Goal: Task Accomplishment & Management: Complete application form

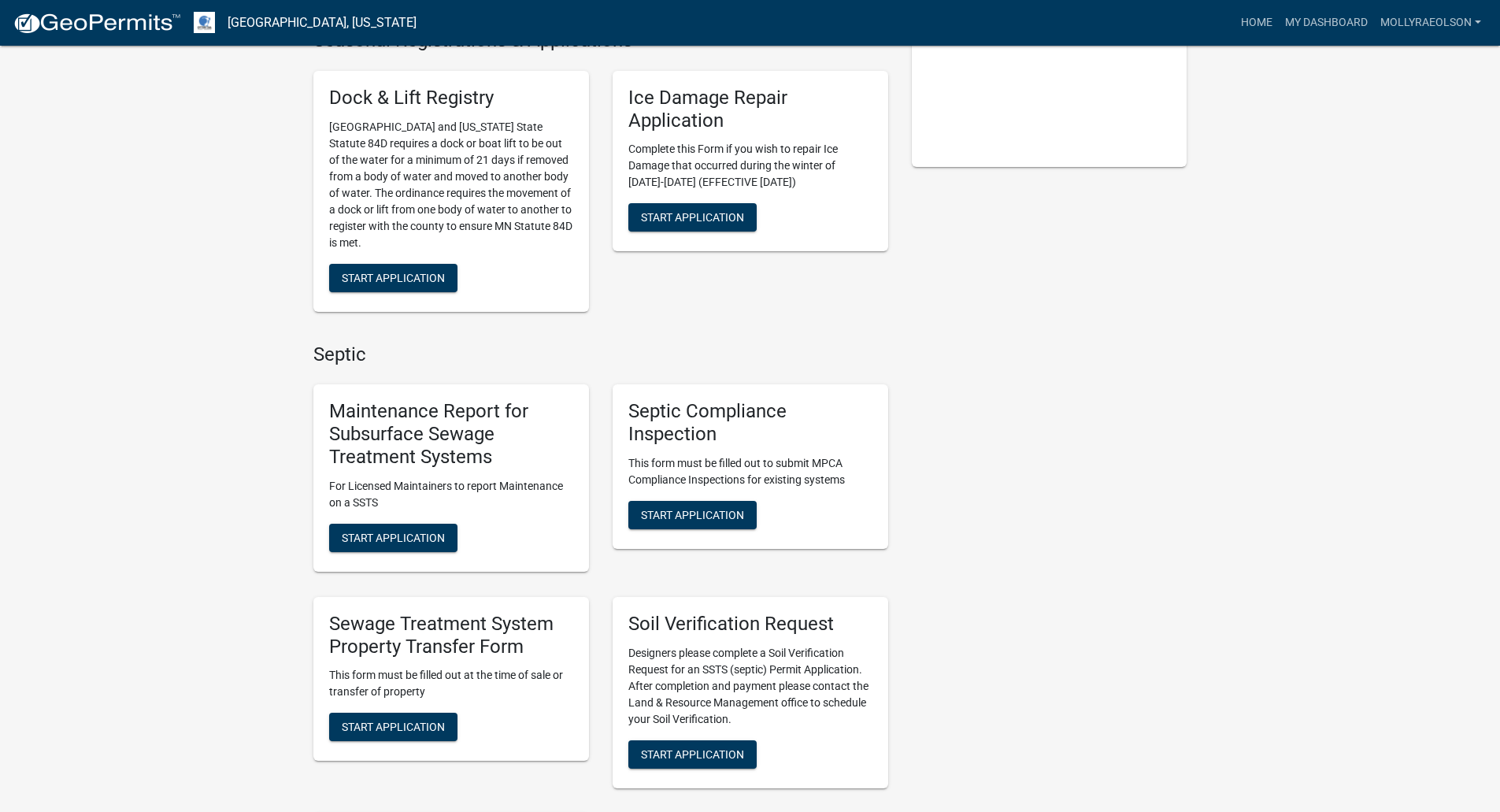
scroll to position [394, 0]
click at [417, 723] on span "Start Application" at bounding box center [394, 726] width 104 height 12
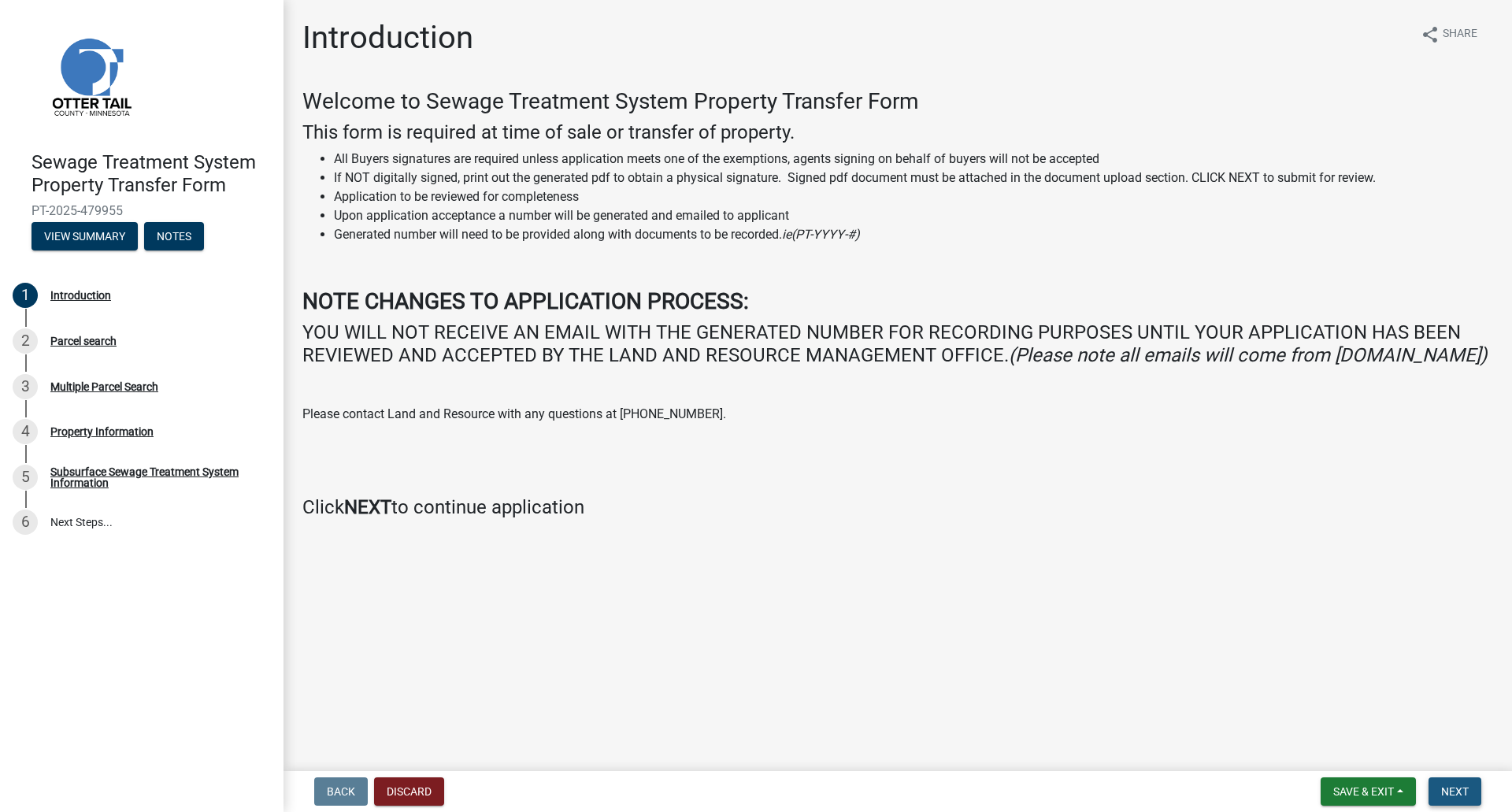
click at [1464, 790] on span "Next" at bounding box center [1454, 791] width 27 height 12
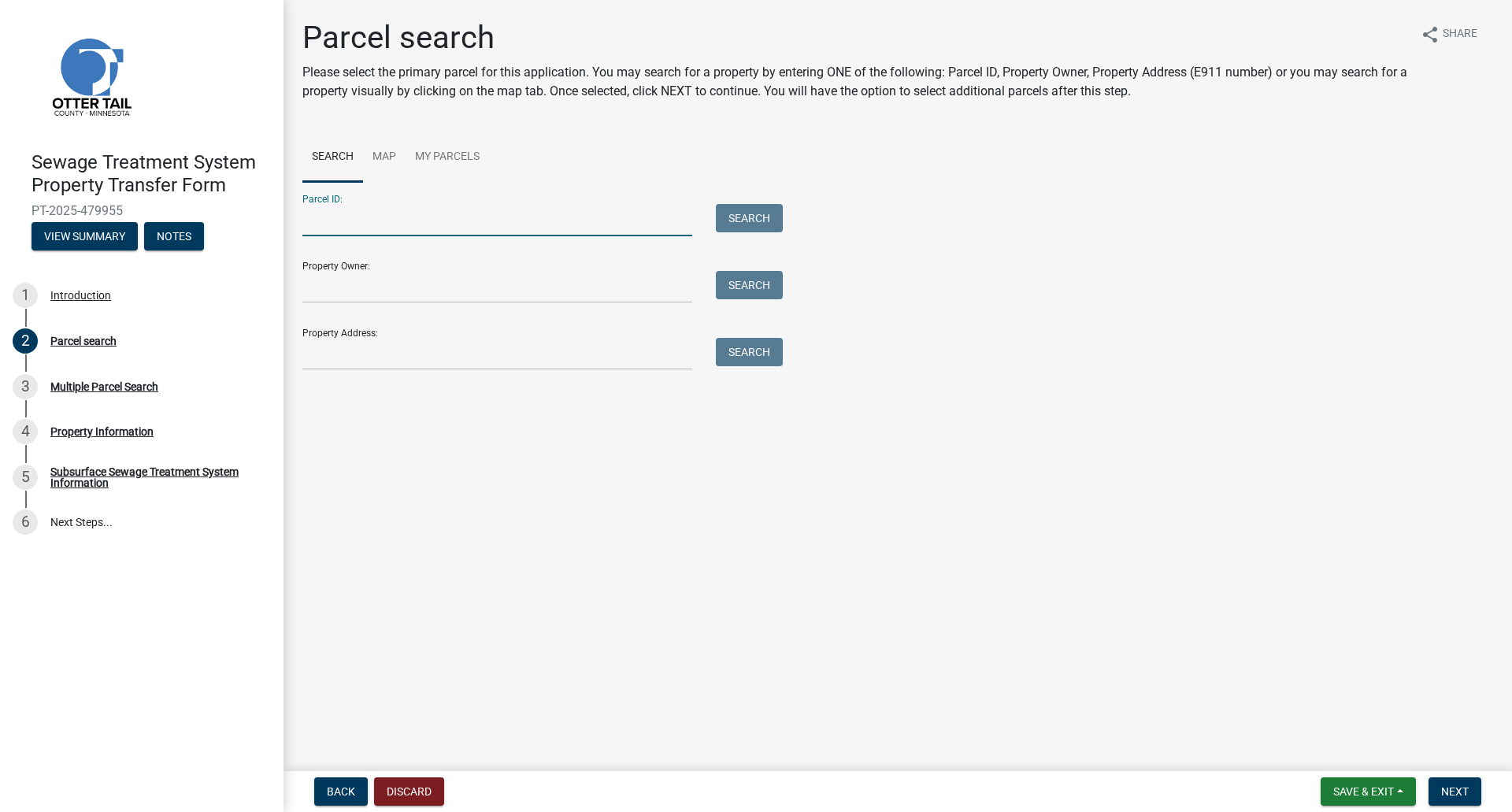
click at [446, 217] on input "Parcel ID:" at bounding box center [497, 220] width 389 height 32
paste input "71-002-99-0600-900"
type input "71-002-99-0600-900"
click at [760, 216] on button "Search" at bounding box center [749, 218] width 67 height 28
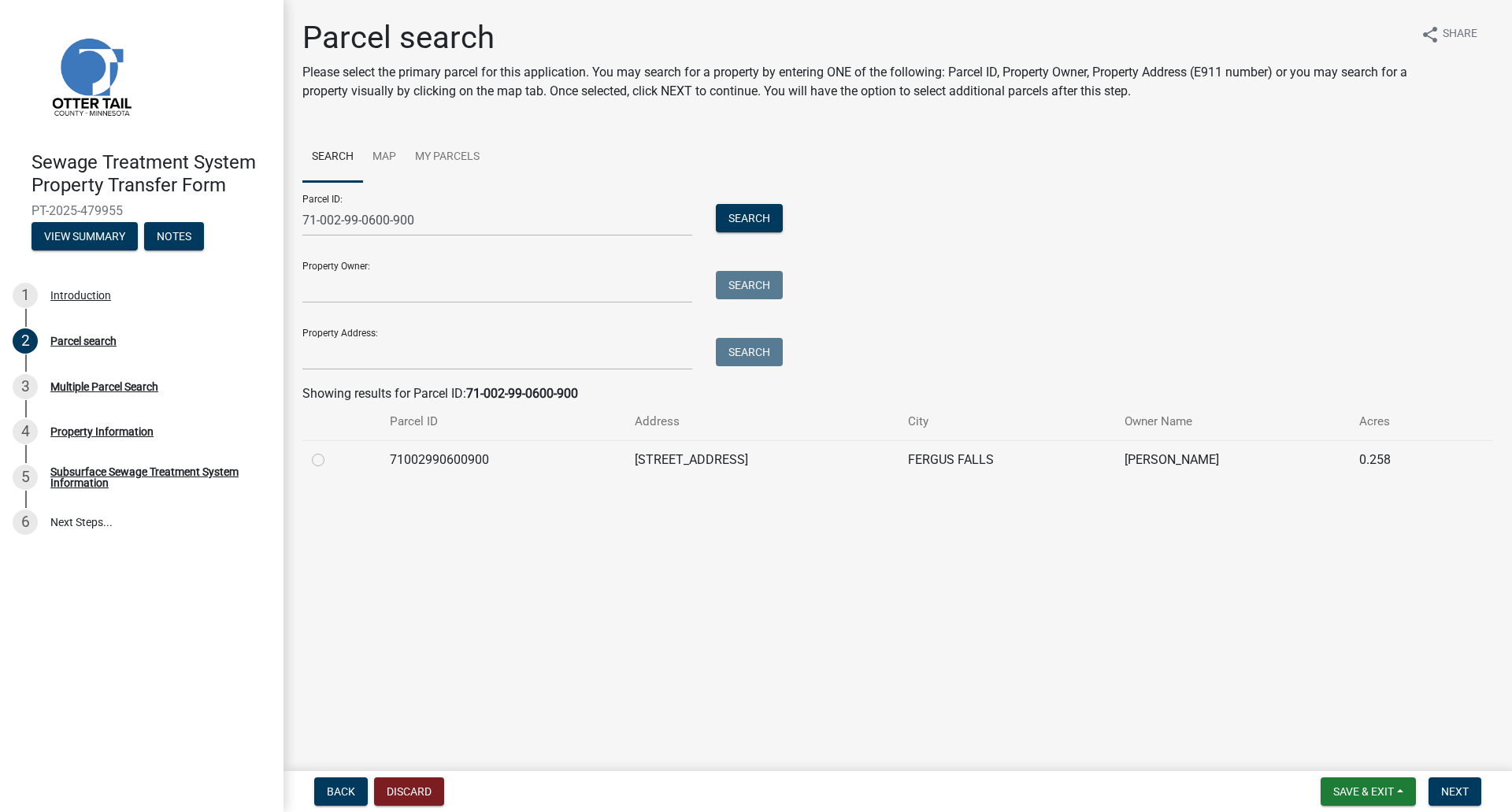
click at [331, 451] on label at bounding box center [331, 451] width 0 height 0
click at [331, 459] on input "radio" at bounding box center [336, 456] width 11 height 11
radio input "true"
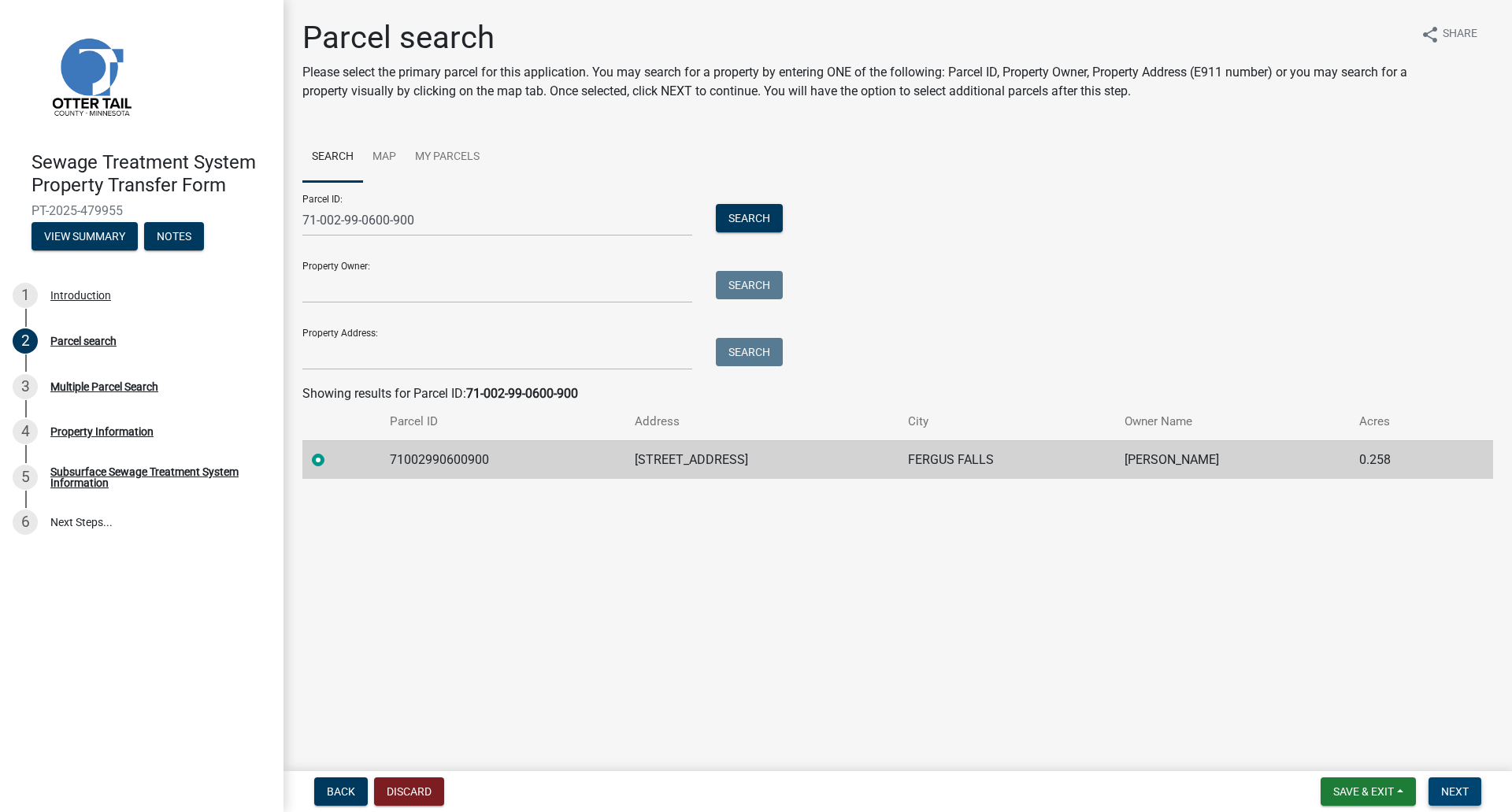
click at [1468, 785] on span "Next" at bounding box center [1454, 791] width 27 height 12
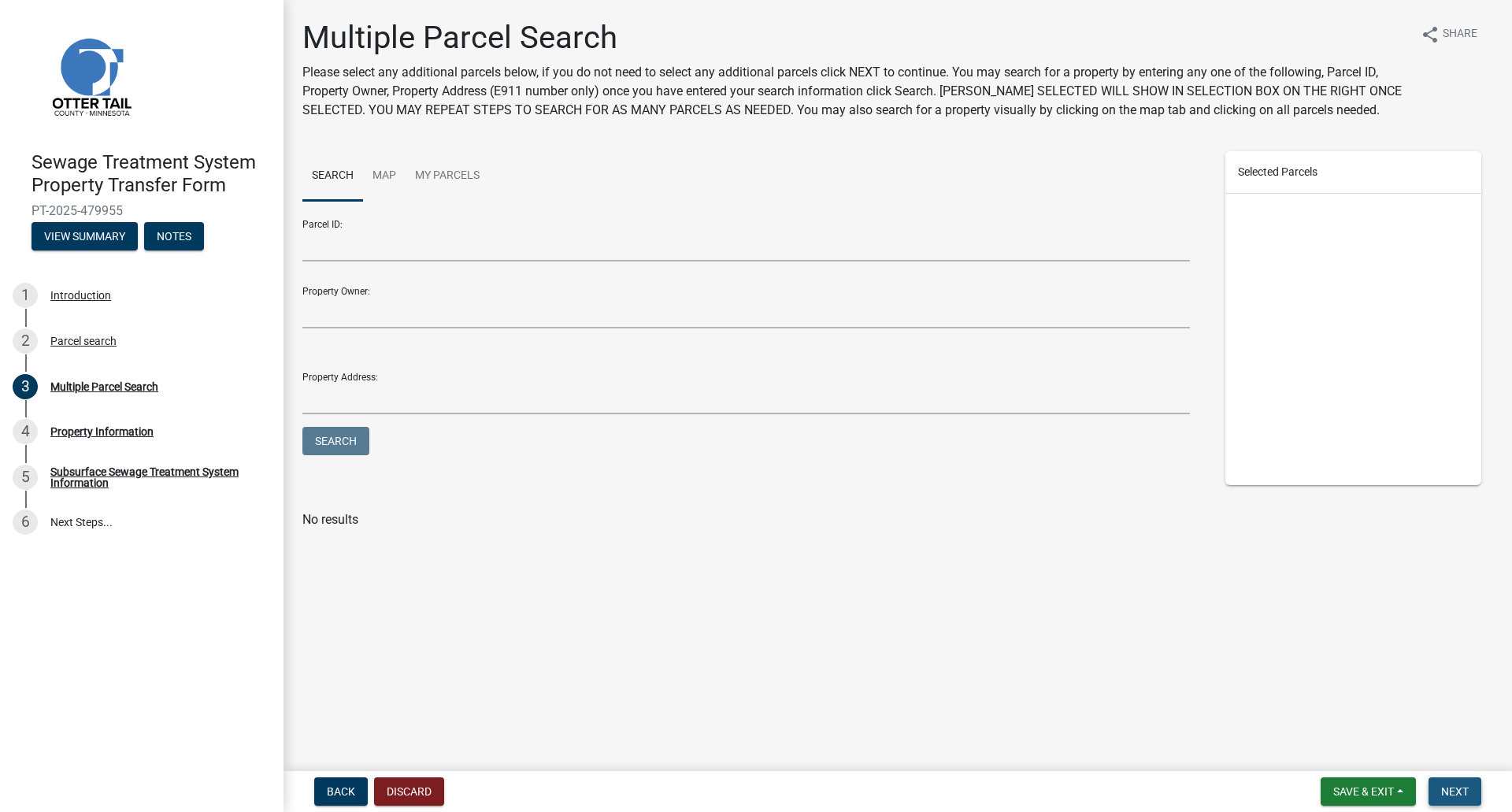
click at [1462, 795] on span "Next" at bounding box center [1454, 791] width 27 height 12
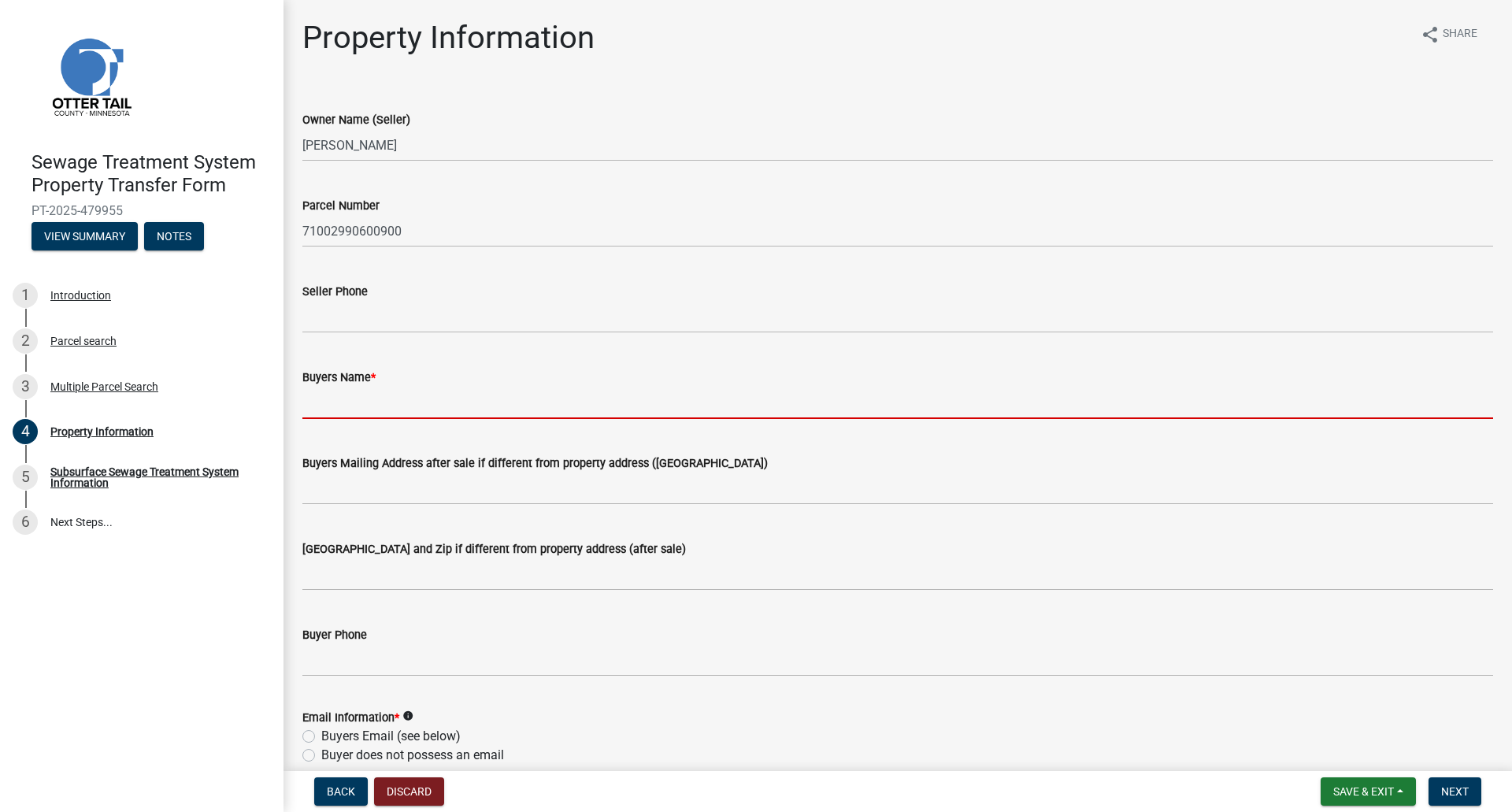
click at [382, 409] on input "Buyers Name *" at bounding box center [898, 402] width 1191 height 32
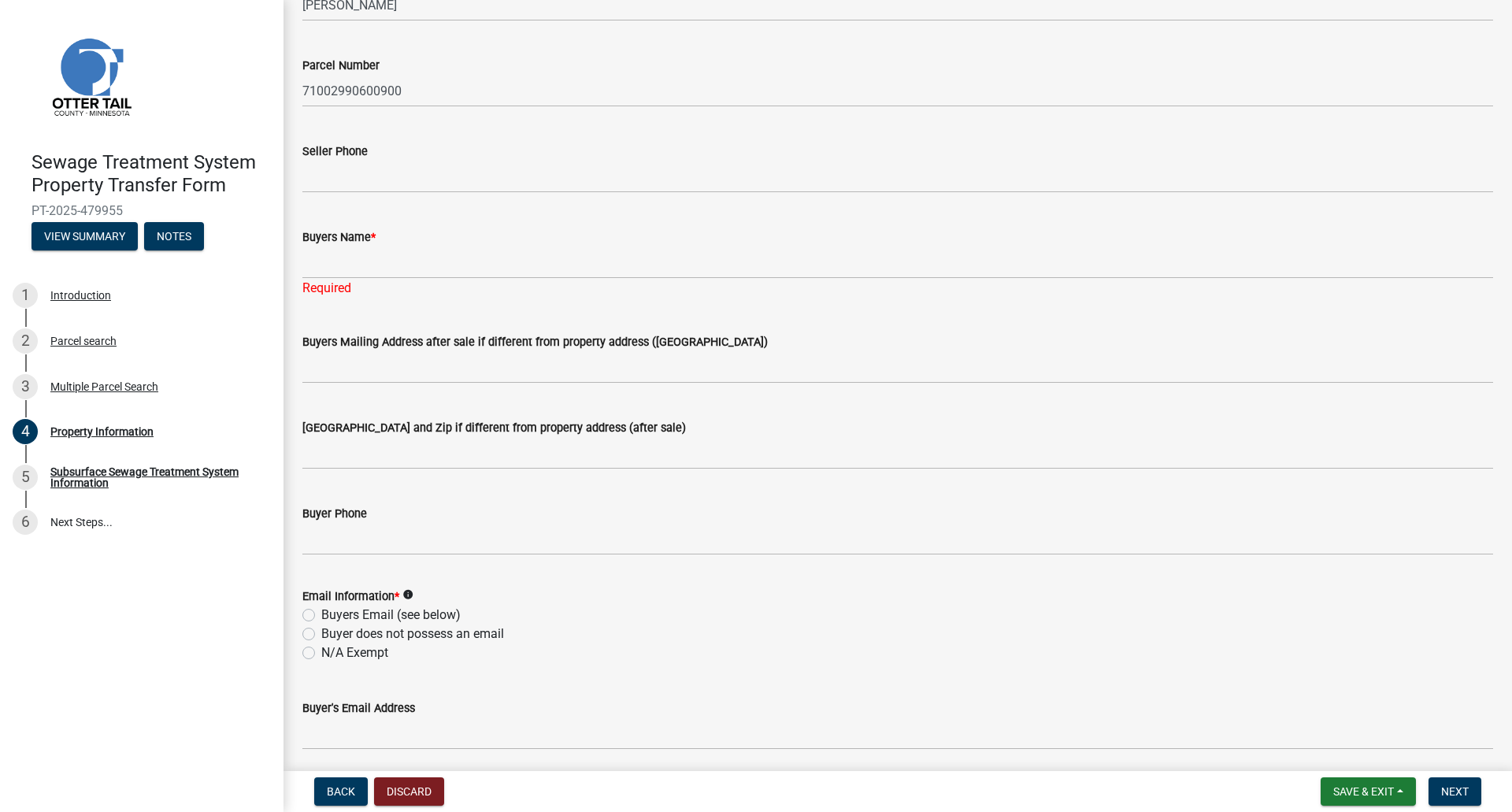
scroll to position [79, 0]
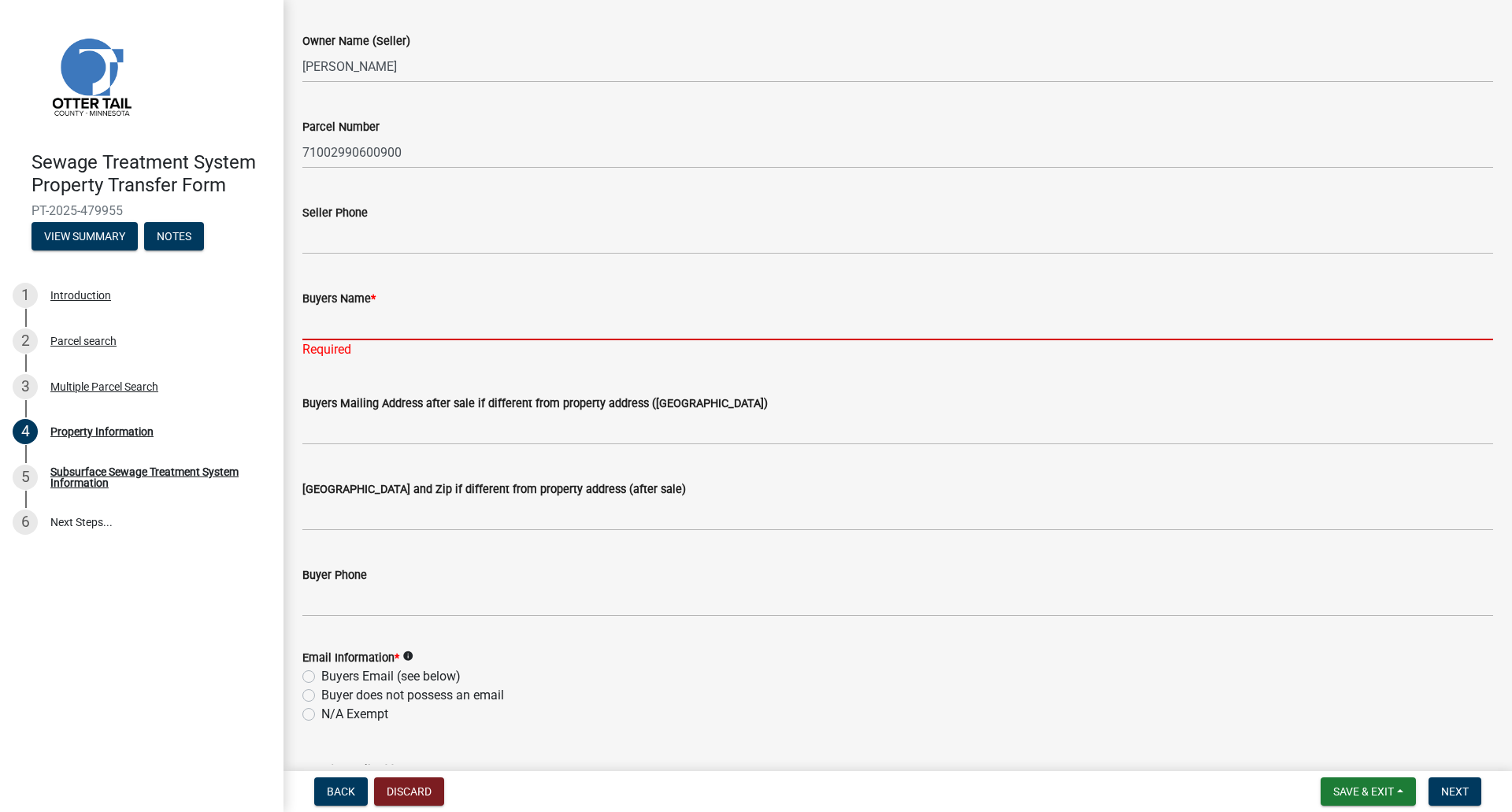
click at [384, 327] on input "Buyers Name *" at bounding box center [898, 324] width 1191 height 32
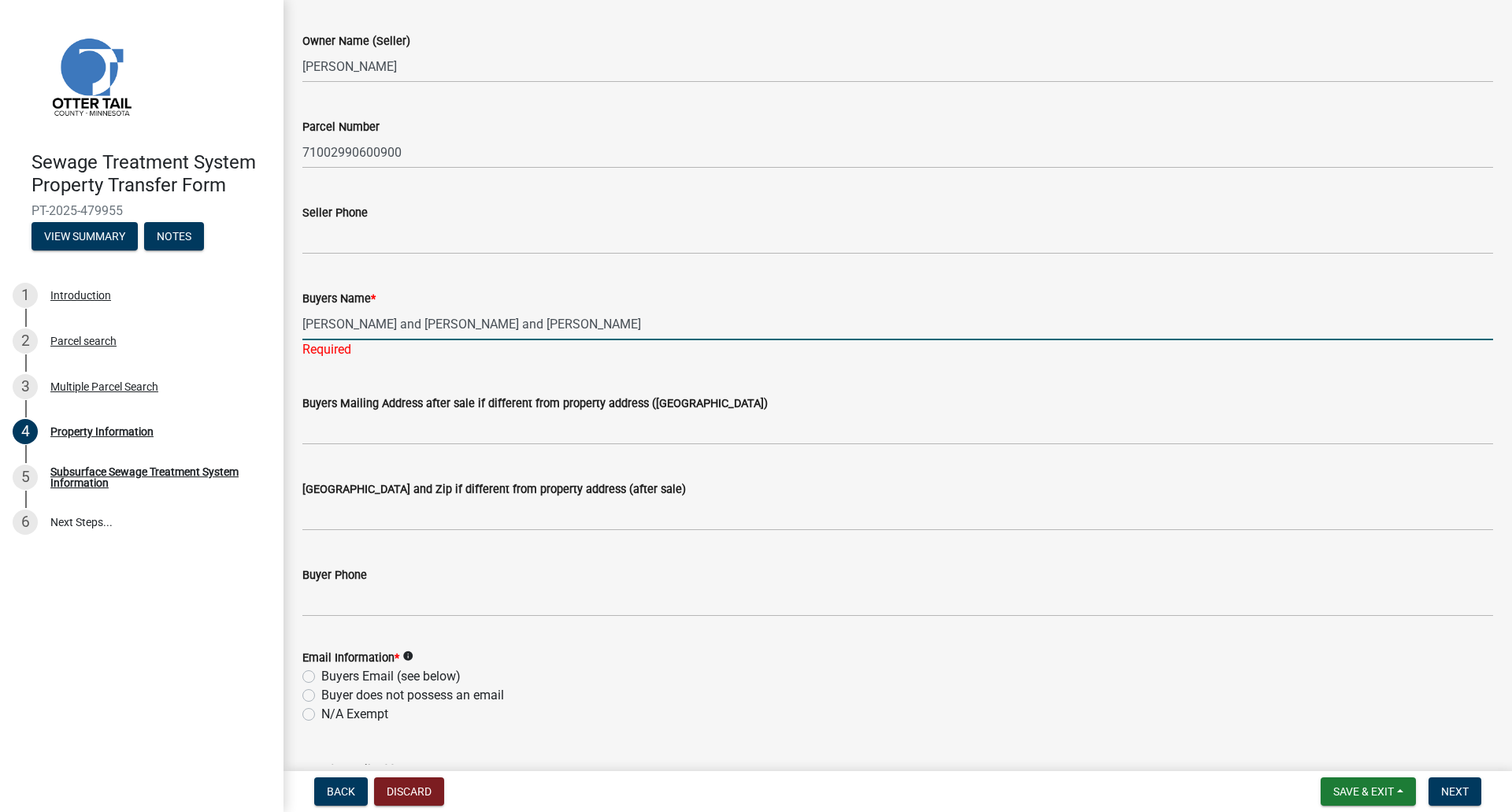
type input "[PERSON_NAME] and [PERSON_NAME] and [PERSON_NAME]"
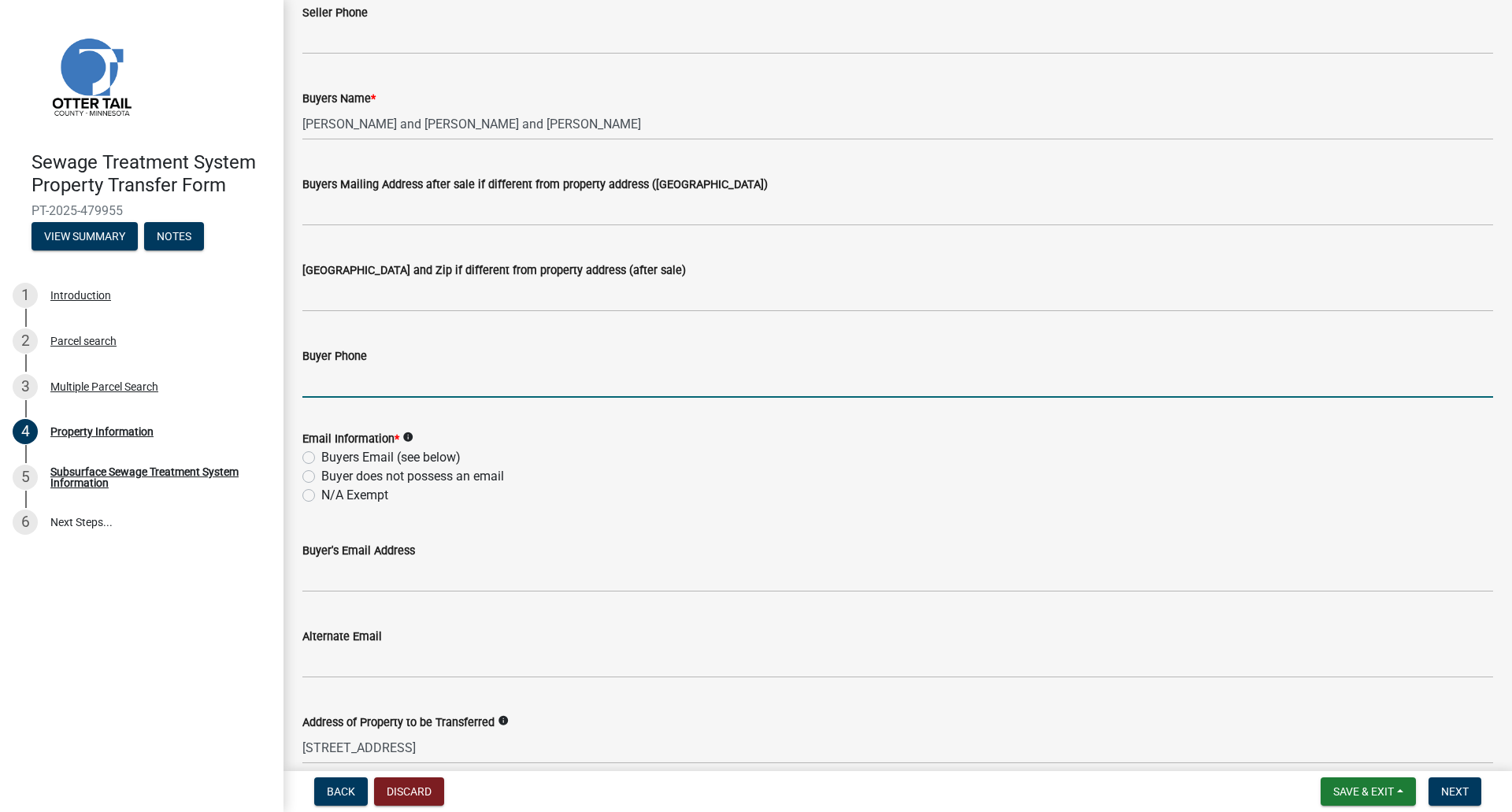
scroll to position [315, 0]
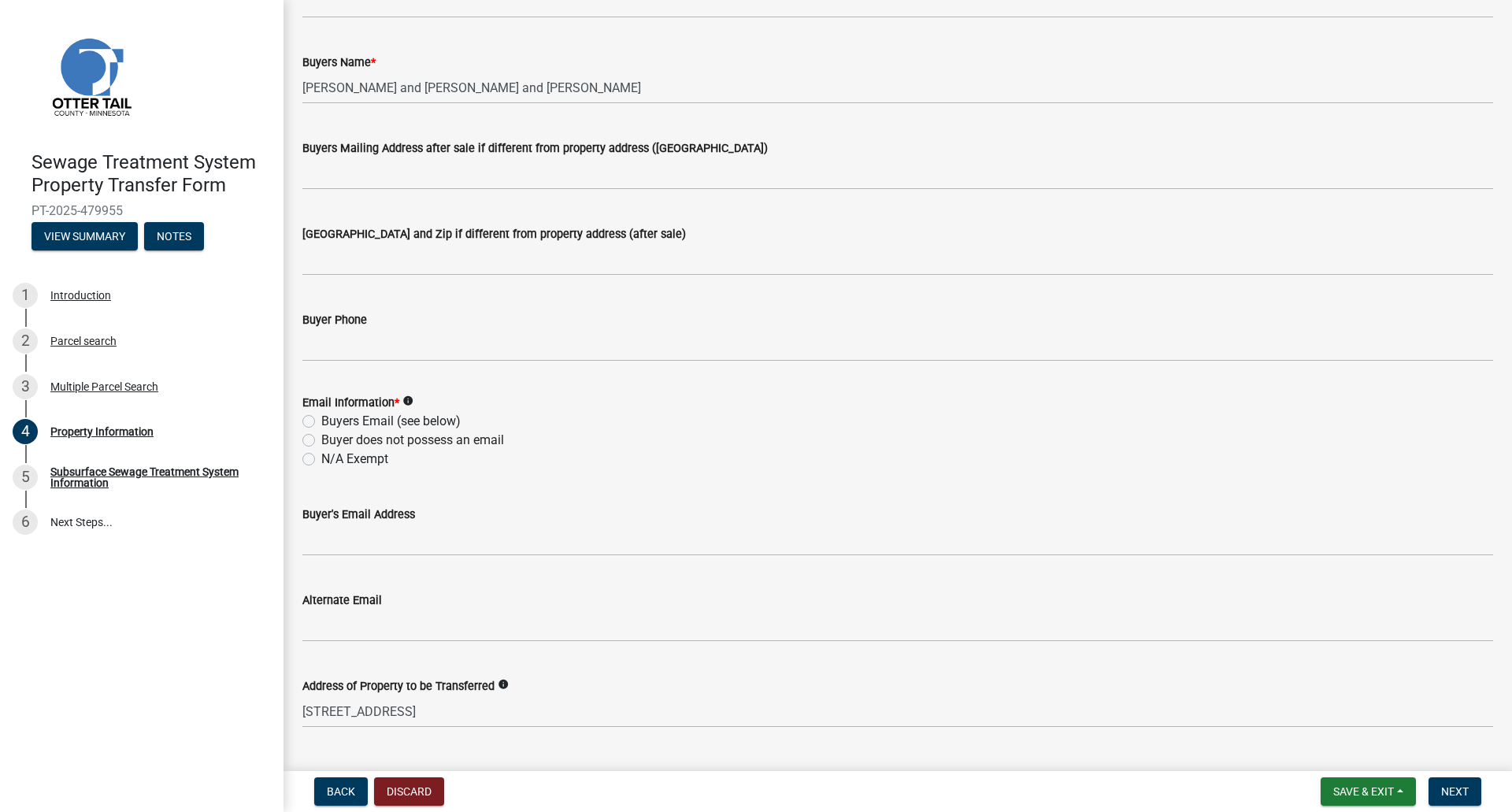
click at [321, 457] on label "N/A Exempt" at bounding box center [354, 459] width 67 height 19
click at [321, 457] on input "N/A Exempt" at bounding box center [326, 455] width 11 height 11
radio input "true"
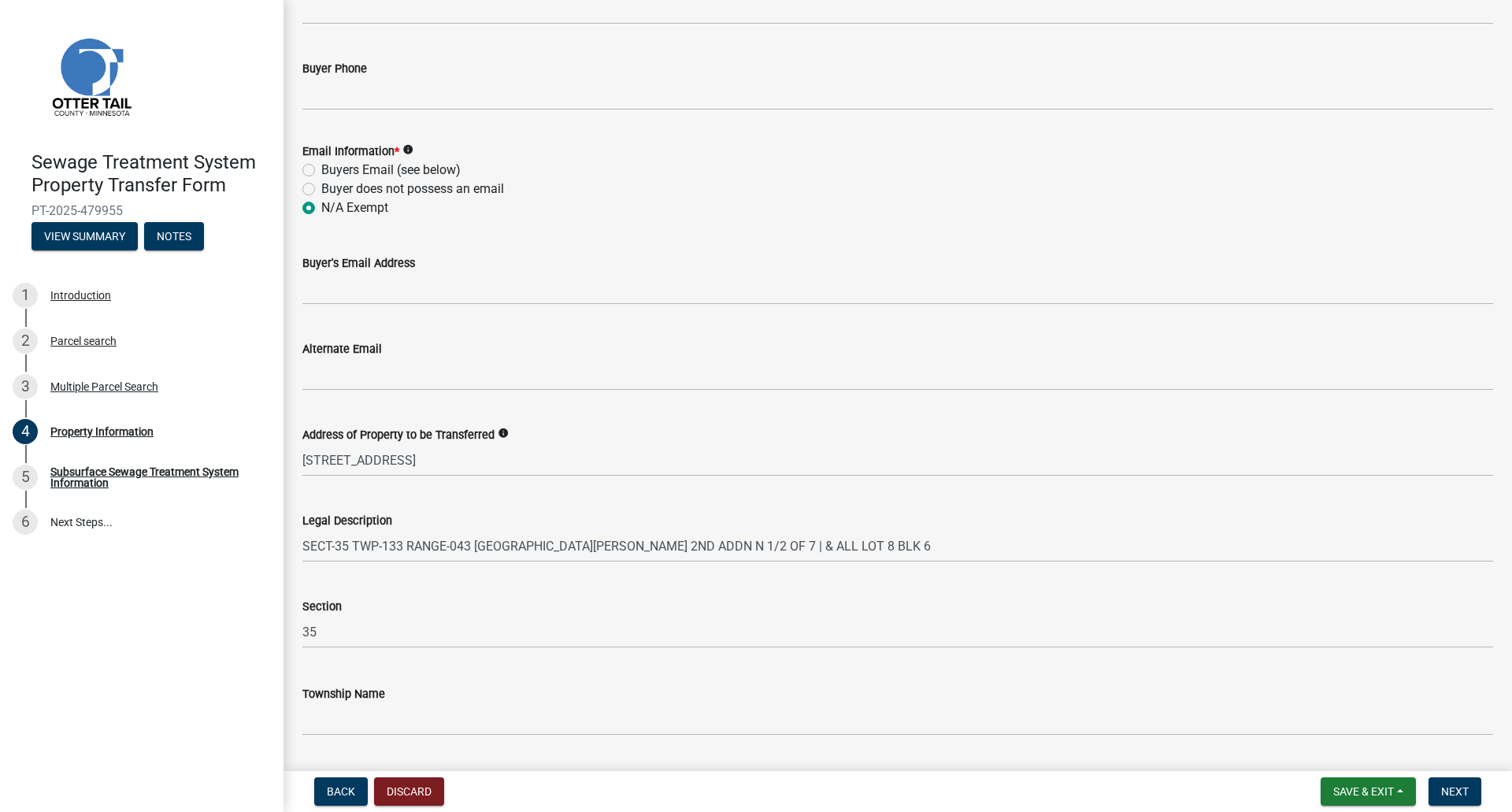
scroll to position [611, 0]
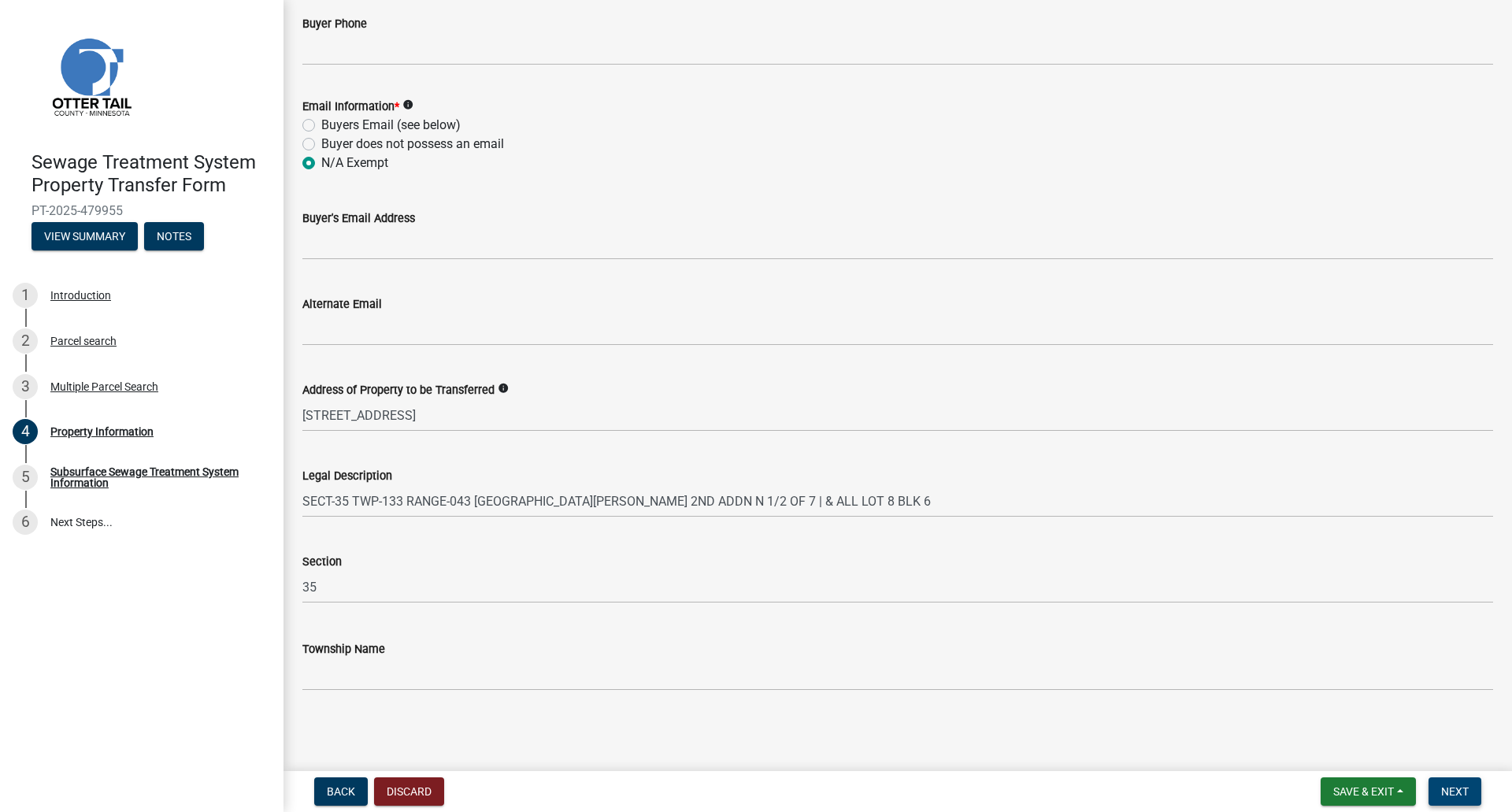
click at [1466, 778] on button "Next" at bounding box center [1455, 791] width 53 height 28
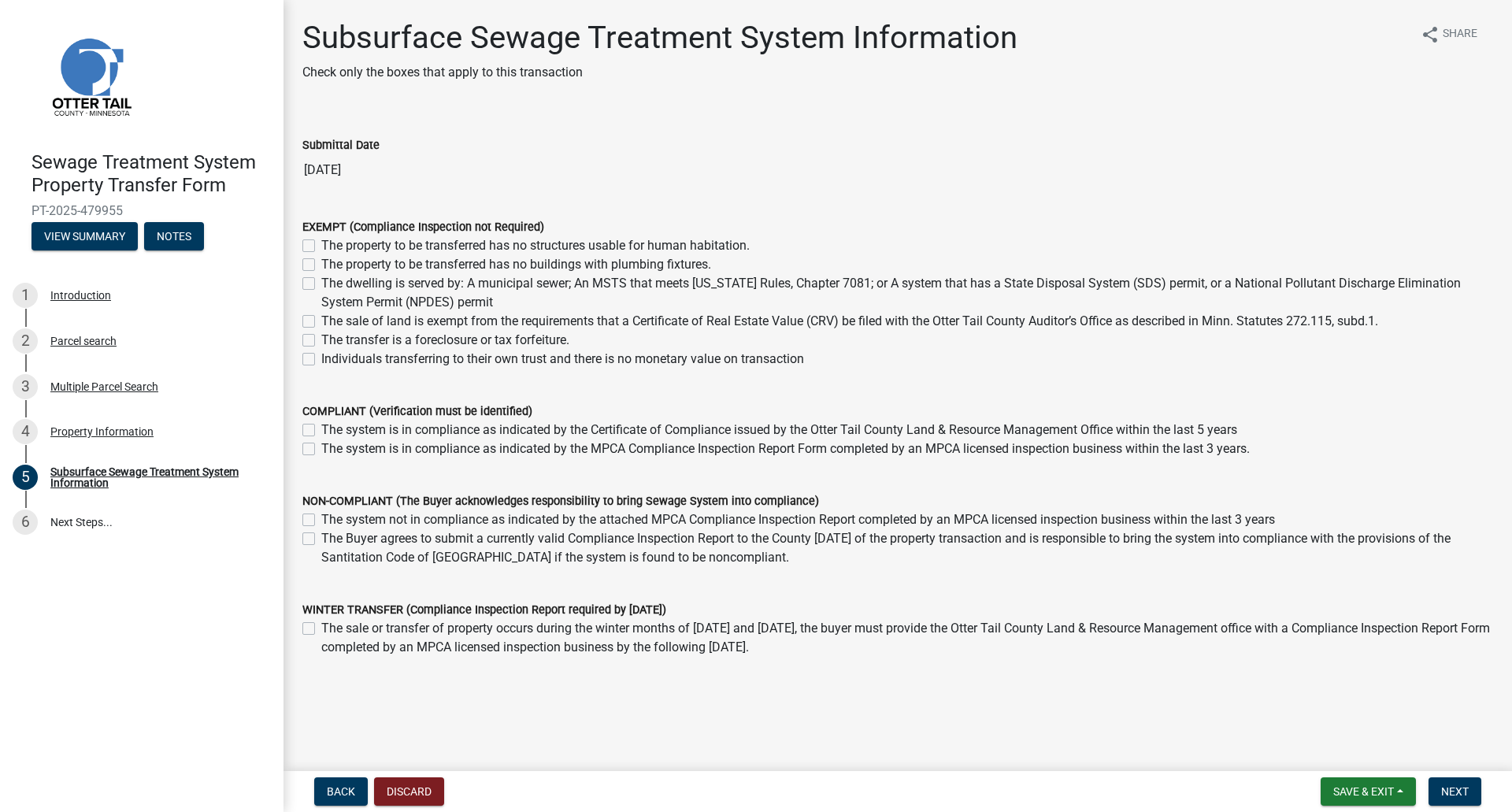
scroll to position [18, 0]
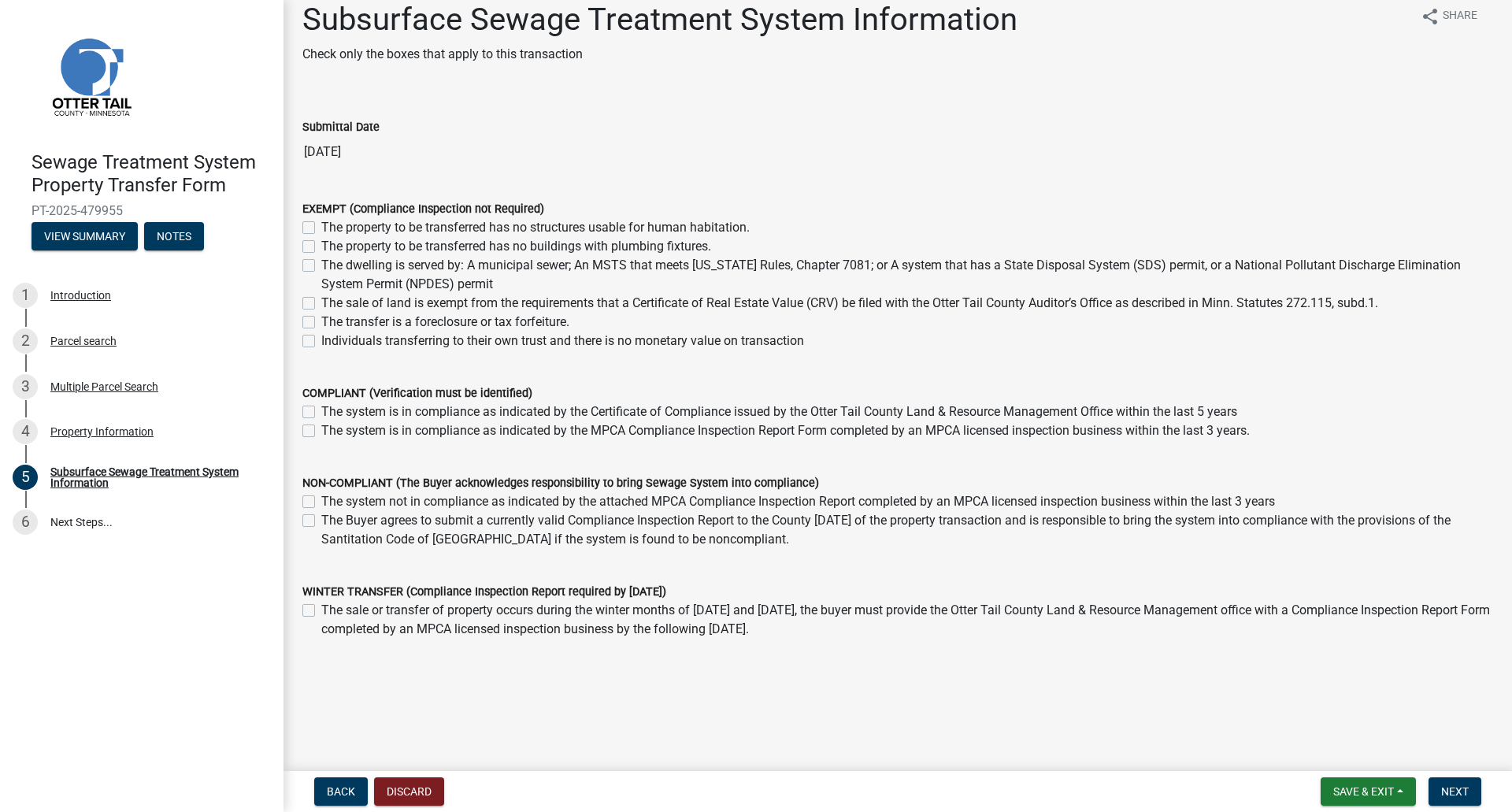
click at [321, 263] on label "The dwelling is served by: A municipal sewer; An MSTS that meets [US_STATE] Rul…" at bounding box center [907, 274] width 1172 height 38
click at [321, 263] on input "The dwelling is served by: A municipal sewer; An MSTS that meets [US_STATE] Rul…" at bounding box center [326, 261] width 11 height 11
checkbox input "true"
checkbox input "false"
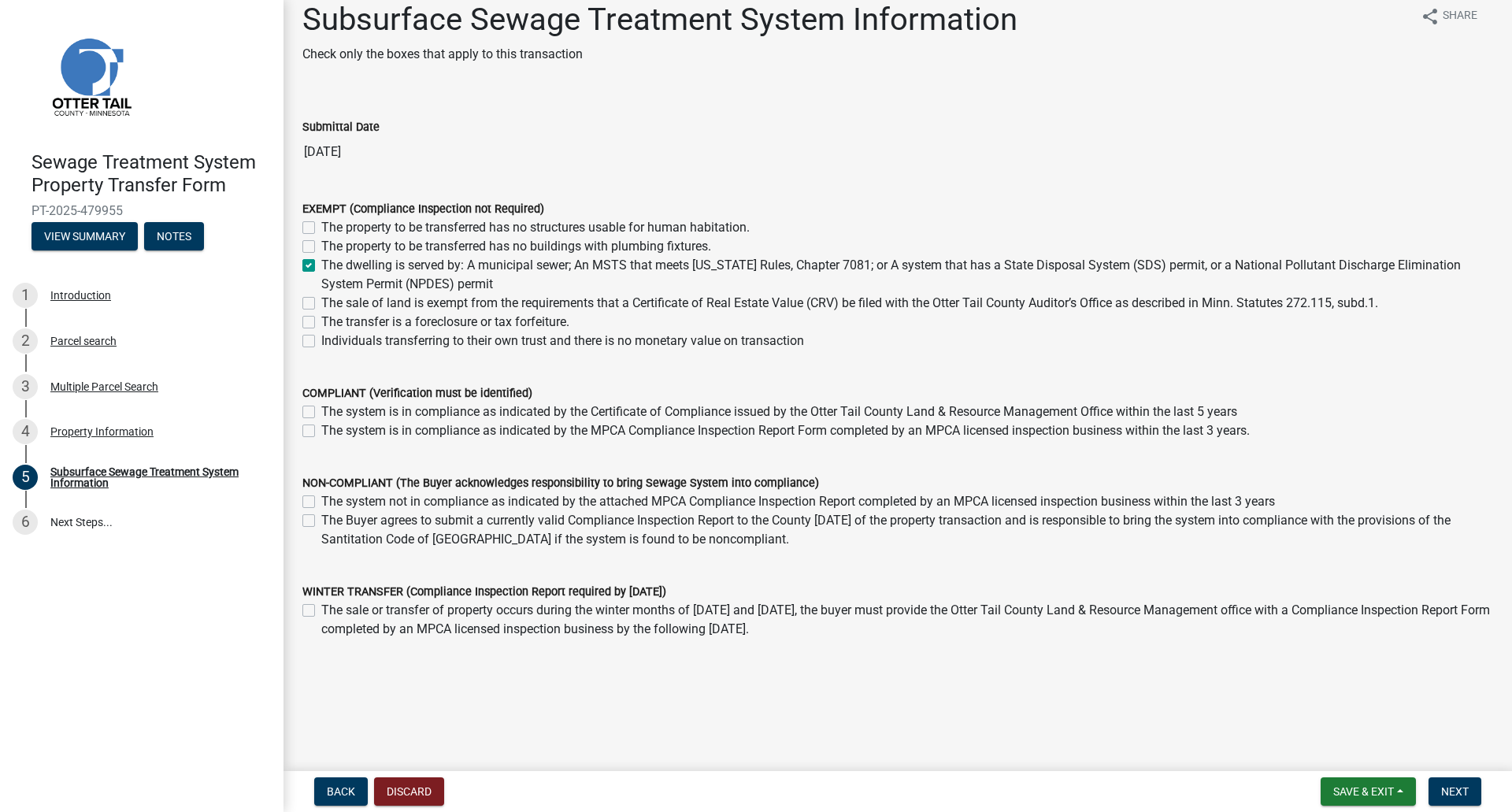
checkbox input "true"
checkbox input "false"
click at [1464, 789] on span "Next" at bounding box center [1454, 791] width 27 height 12
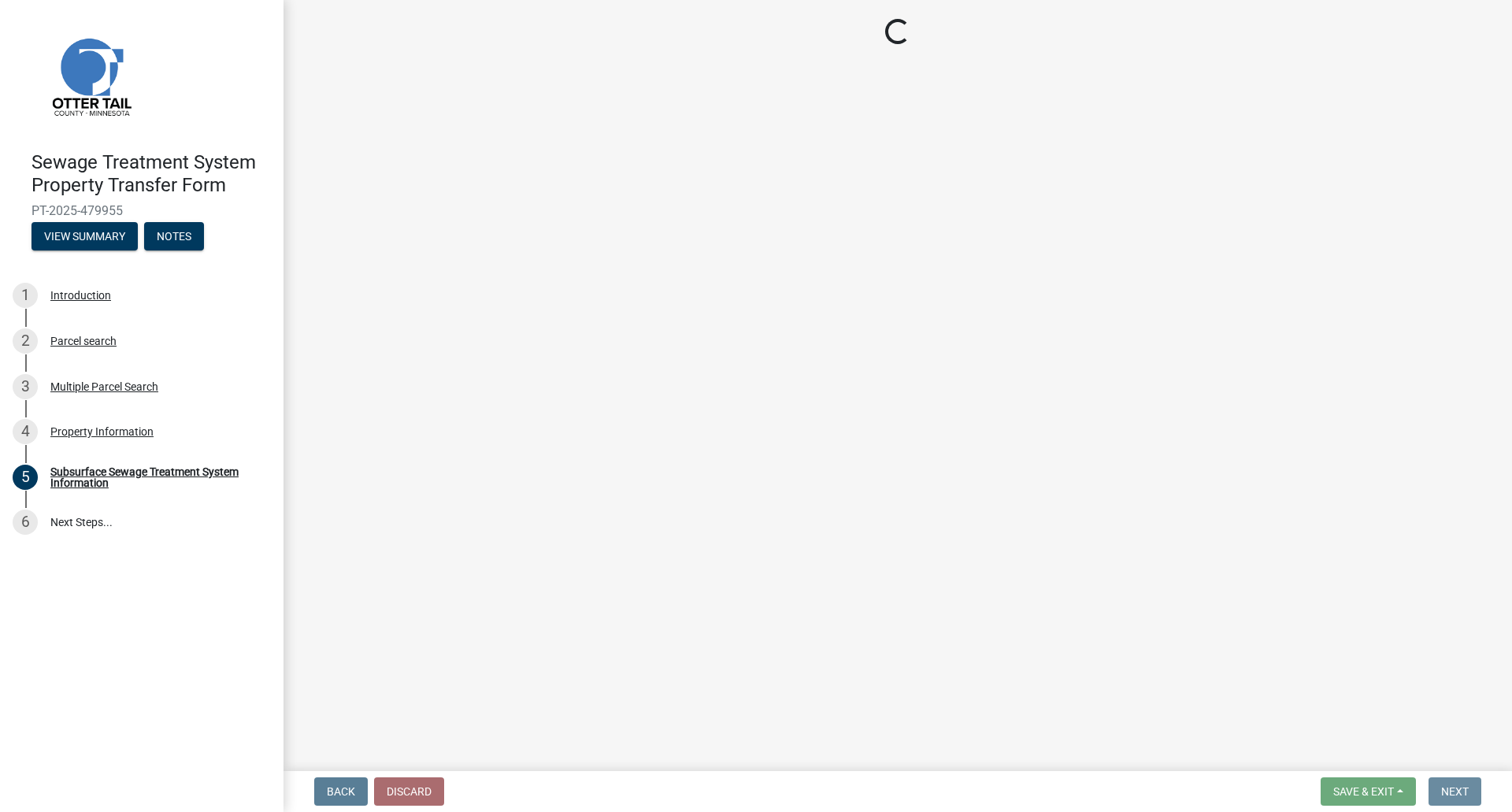
scroll to position [0, 0]
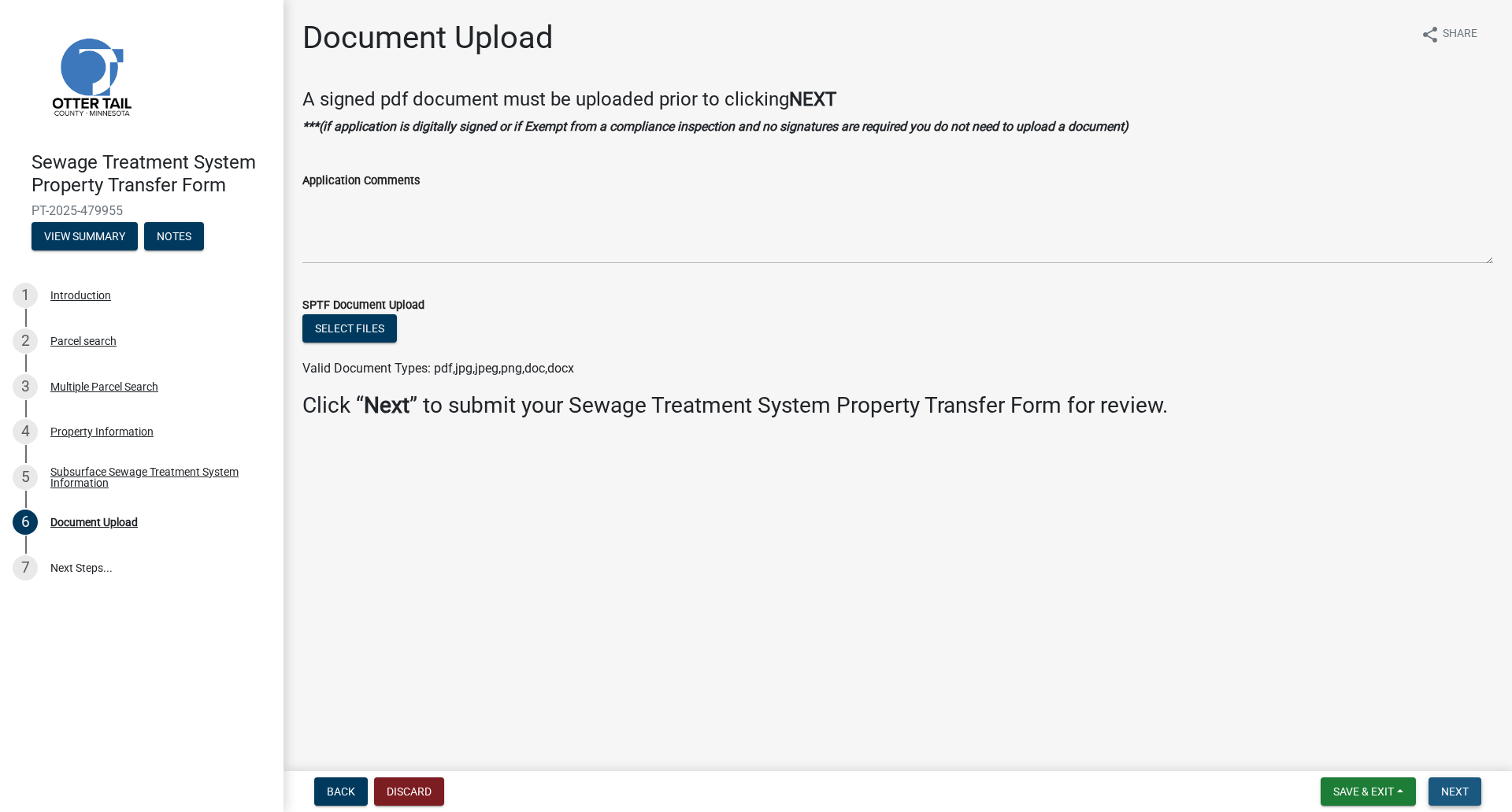
click at [1451, 789] on span "Next" at bounding box center [1454, 791] width 27 height 12
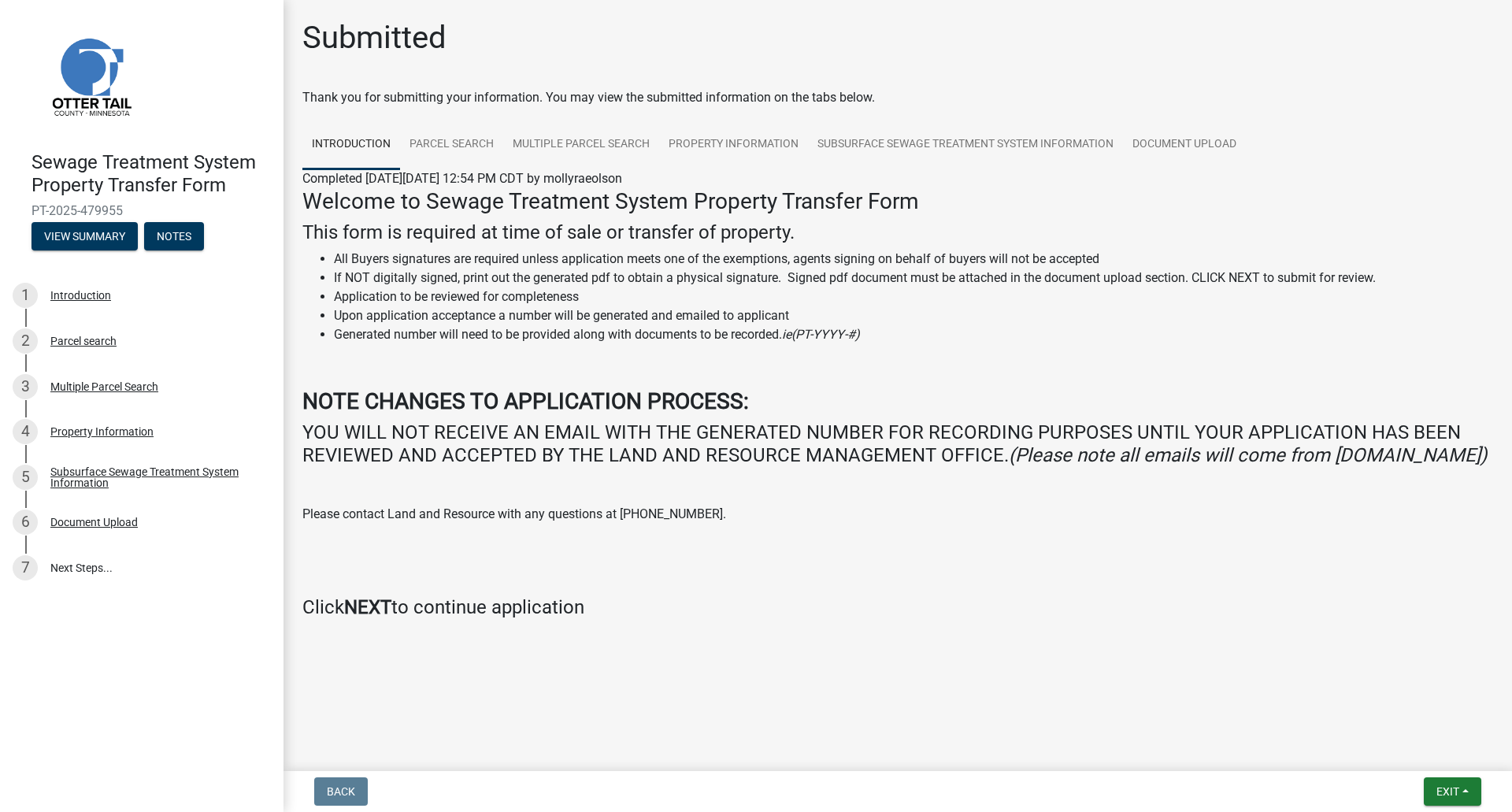
click at [856, 587] on div "Welcome to Sewage Treatment System Property Transfer Form This form is required…" at bounding box center [898, 403] width 1191 height 431
